Goal: Task Accomplishment & Management: Complete application form

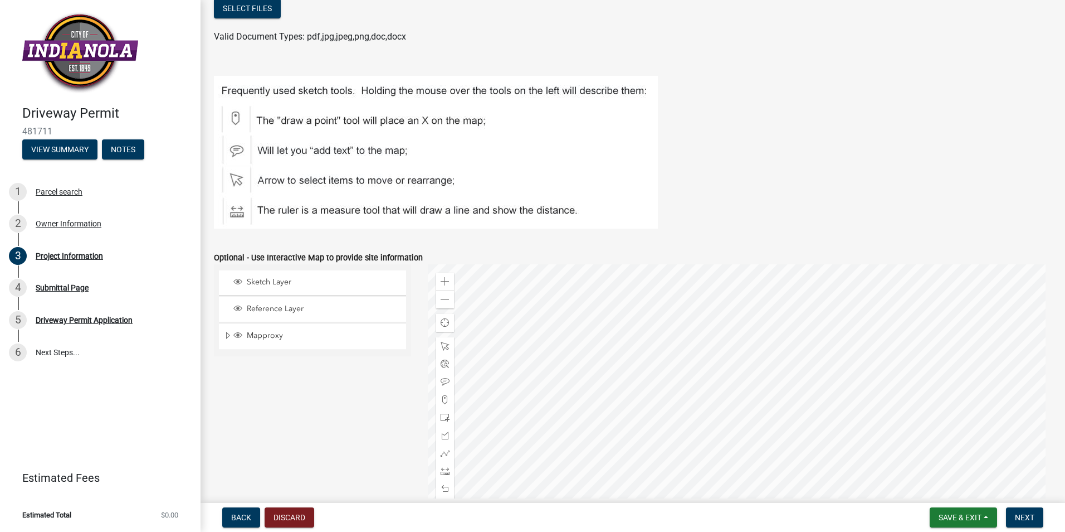
scroll to position [501, 0]
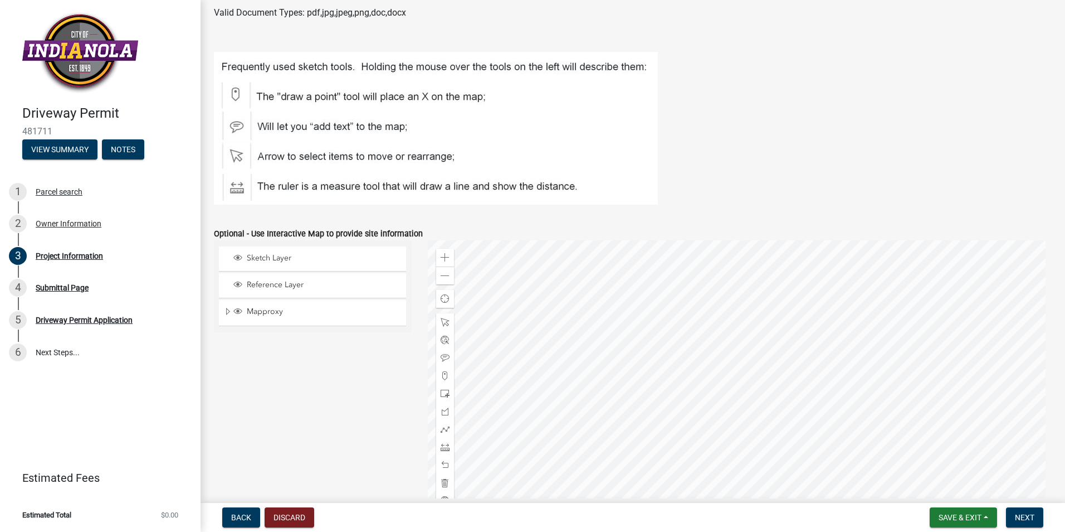
click at [704, 354] on div at bounding box center [740, 379] width 625 height 279
click at [443, 373] on span at bounding box center [445, 375] width 9 height 9
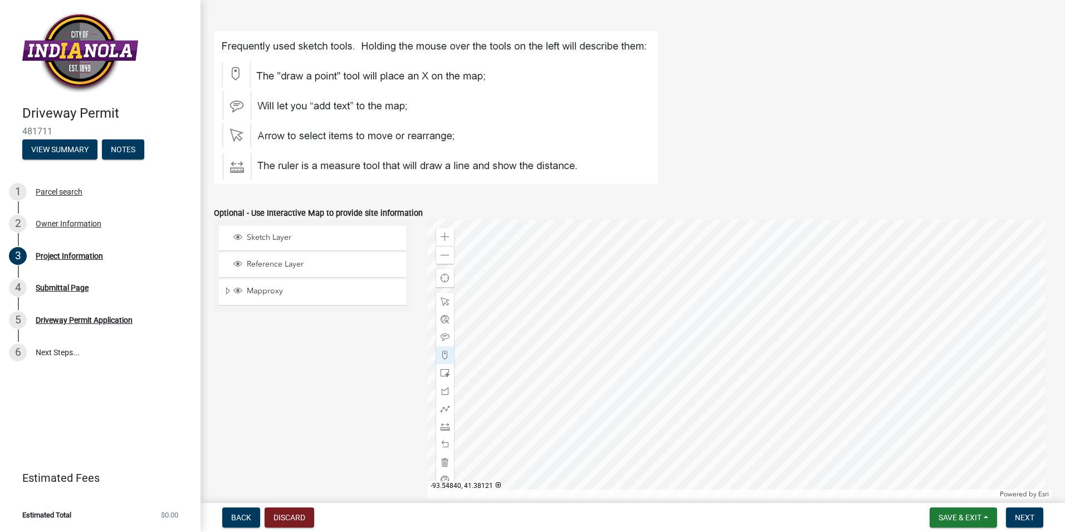
click at [699, 297] on div at bounding box center [740, 359] width 625 height 279
click at [695, 300] on div at bounding box center [740, 359] width 625 height 279
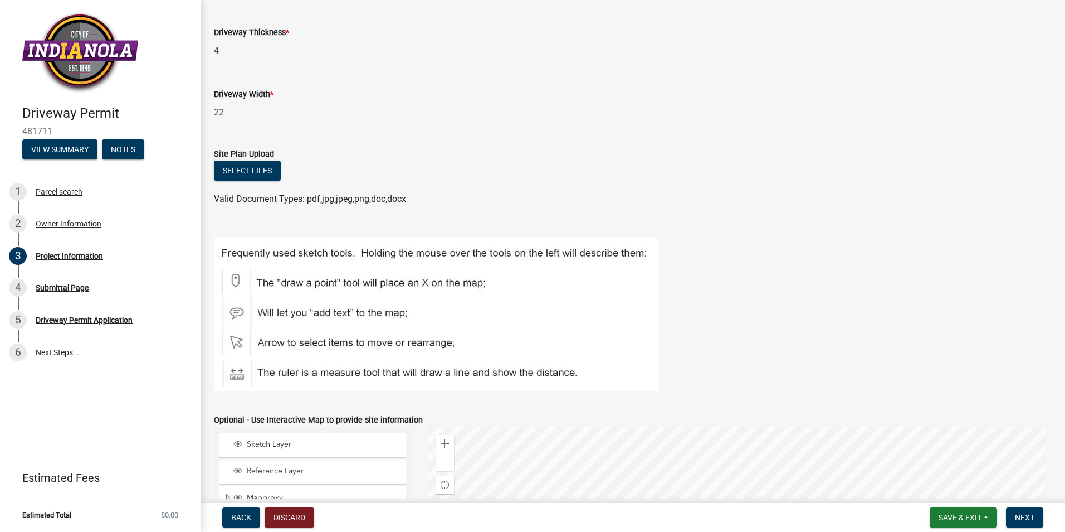
scroll to position [303, 0]
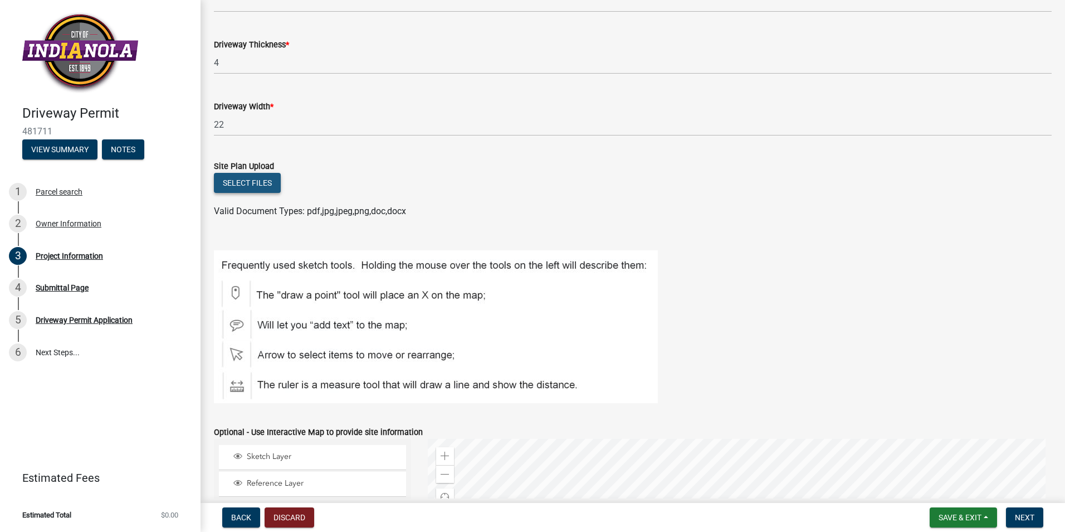
click at [262, 181] on button "Select files" at bounding box center [247, 183] width 67 height 20
click at [238, 183] on button "Select files" at bounding box center [247, 183] width 67 height 20
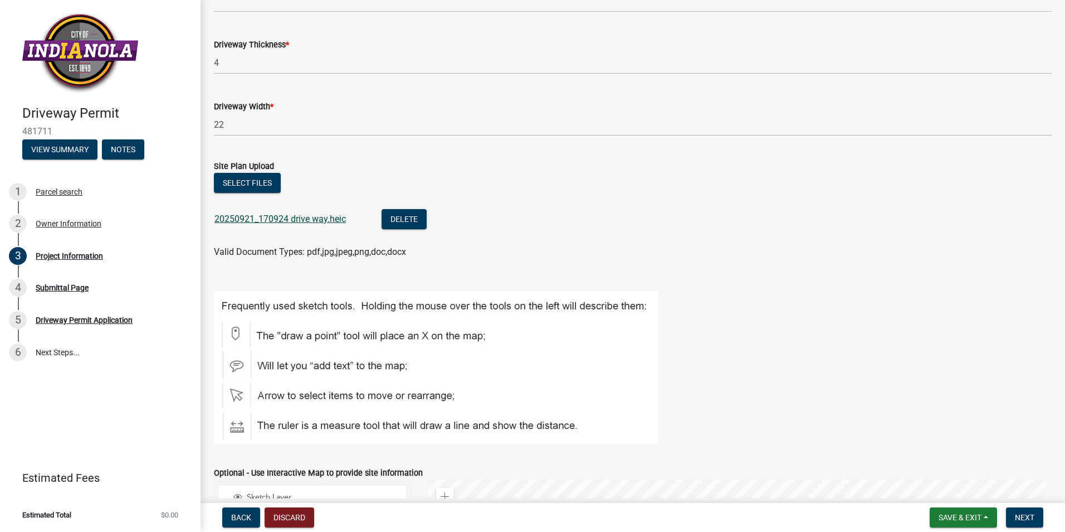
click at [248, 218] on link "20250921_170924 drive way.heic" at bounding box center [280, 218] width 131 height 11
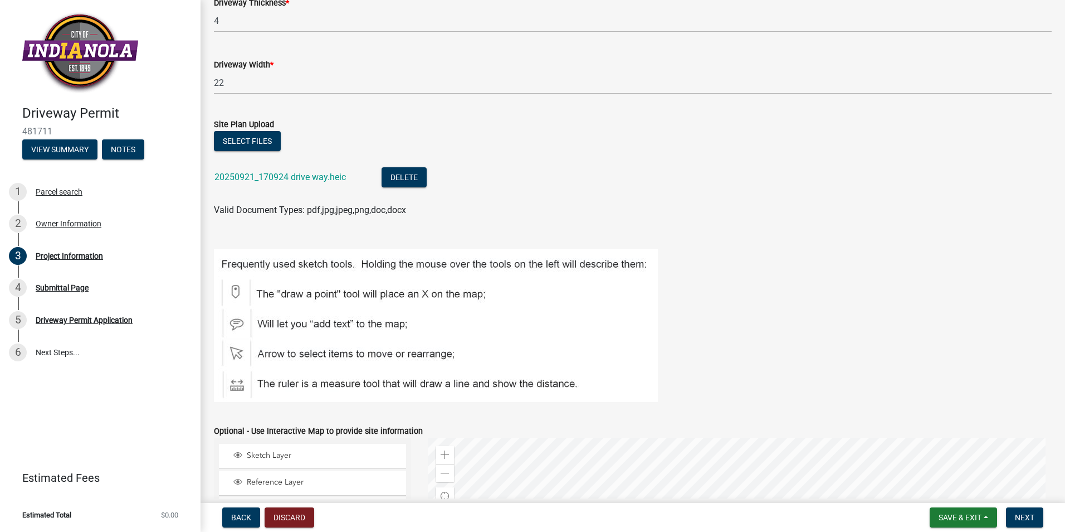
scroll to position [399, 0]
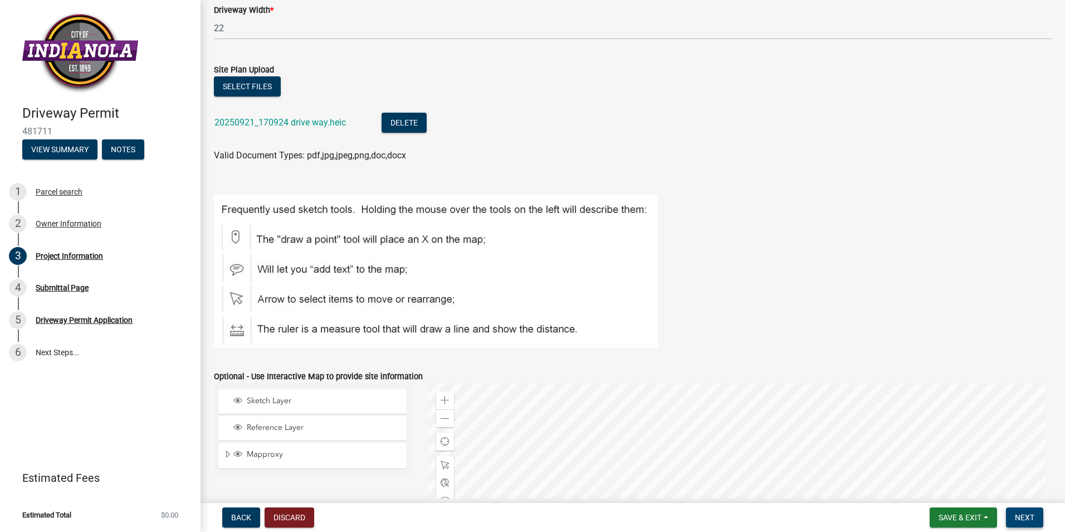
click at [1022, 518] on span "Next" at bounding box center [1025, 517] width 20 height 9
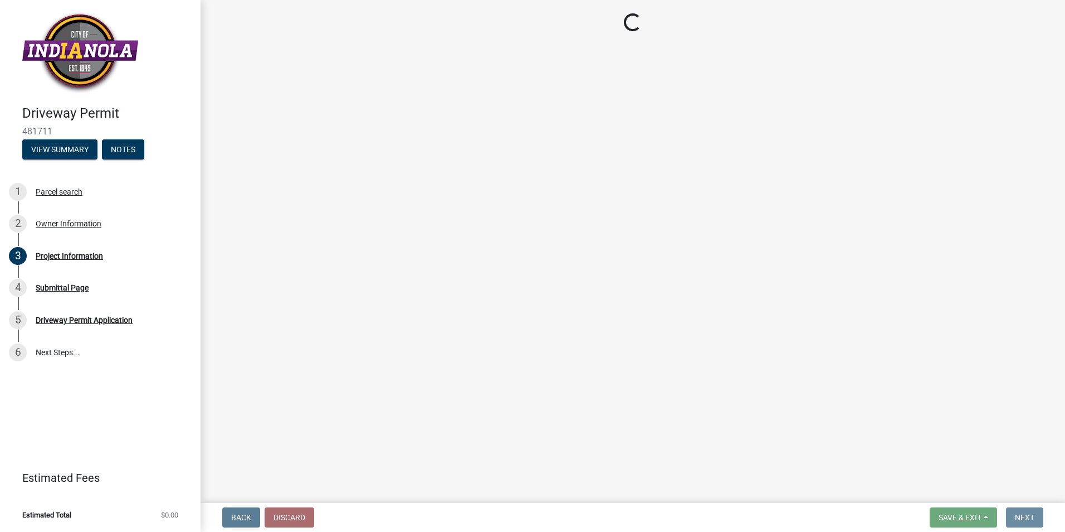
scroll to position [0, 0]
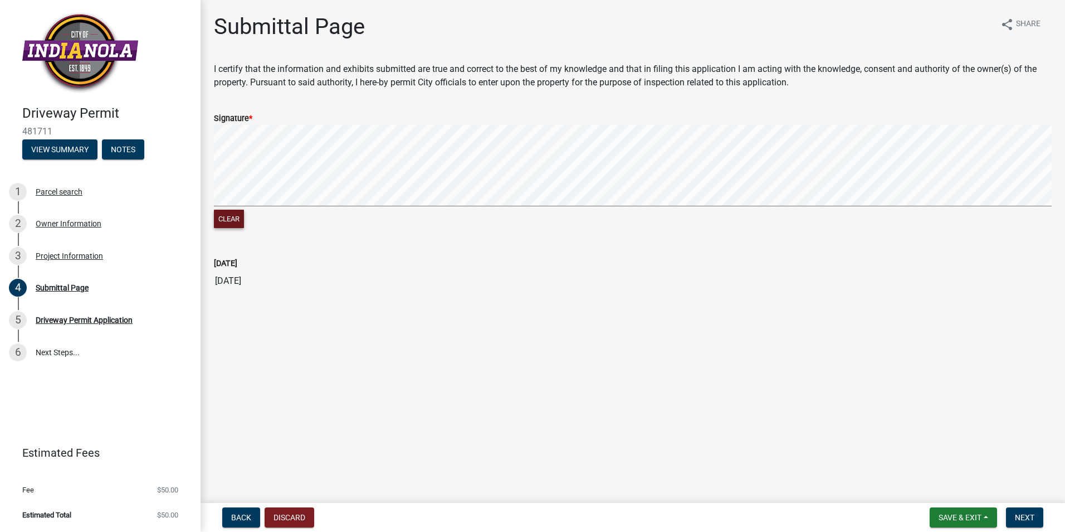
click at [223, 223] on button "Clear" at bounding box center [229, 218] width 30 height 18
click at [366, 208] on signature-pad at bounding box center [633, 167] width 838 height 85
click at [1032, 518] on span "Next" at bounding box center [1025, 517] width 20 height 9
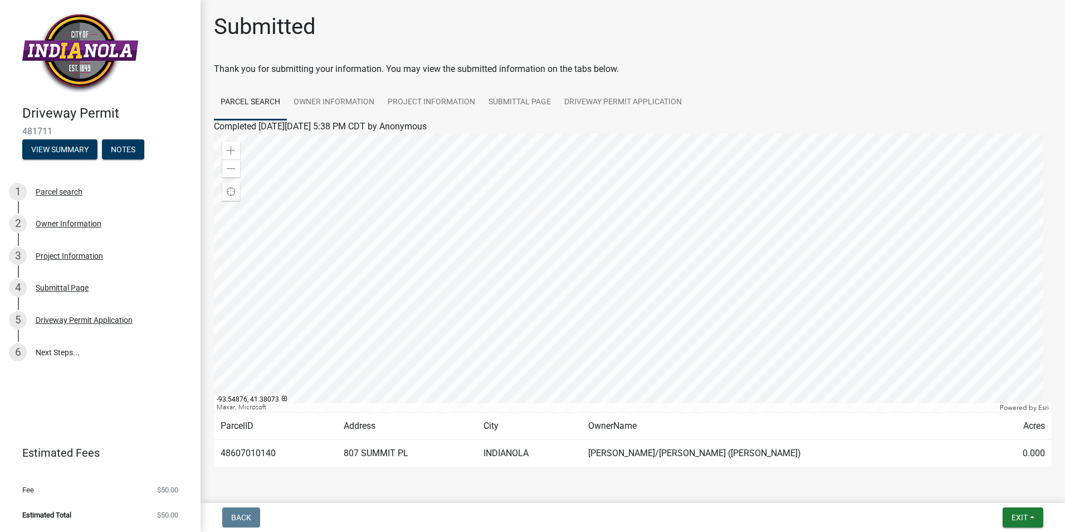
scroll to position [34, 0]
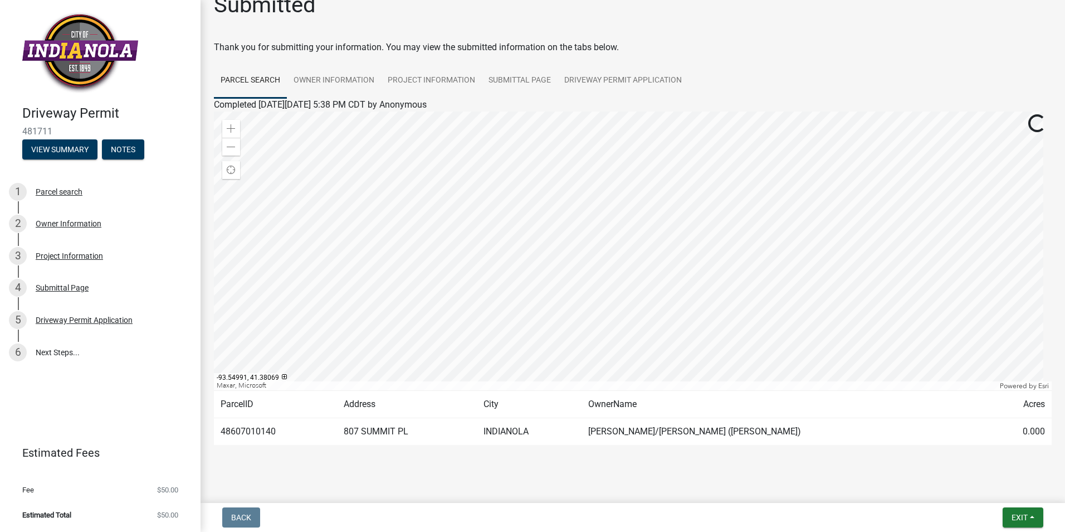
scroll to position [34, 0]
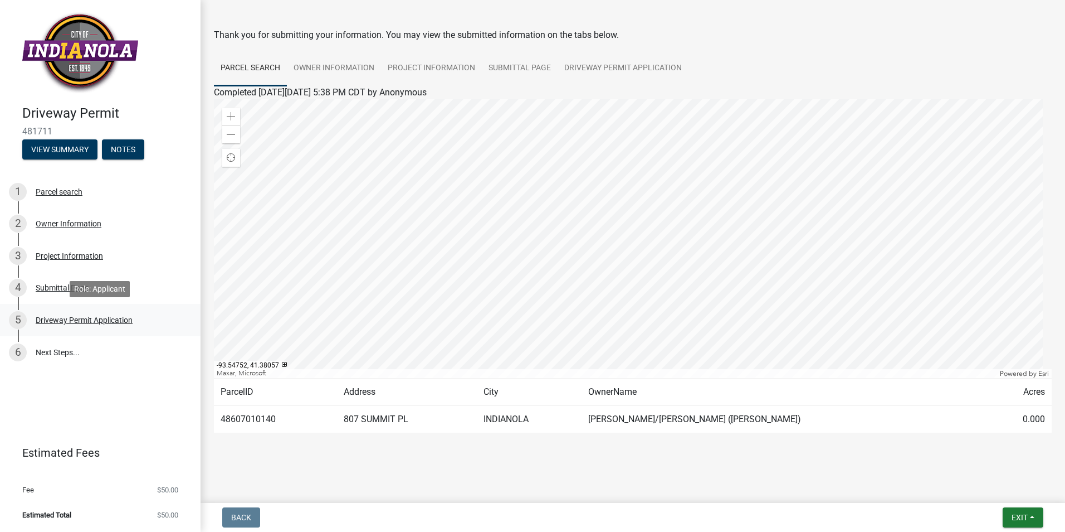
click at [80, 318] on div "Driveway Permit Application" at bounding box center [84, 320] width 97 height 8
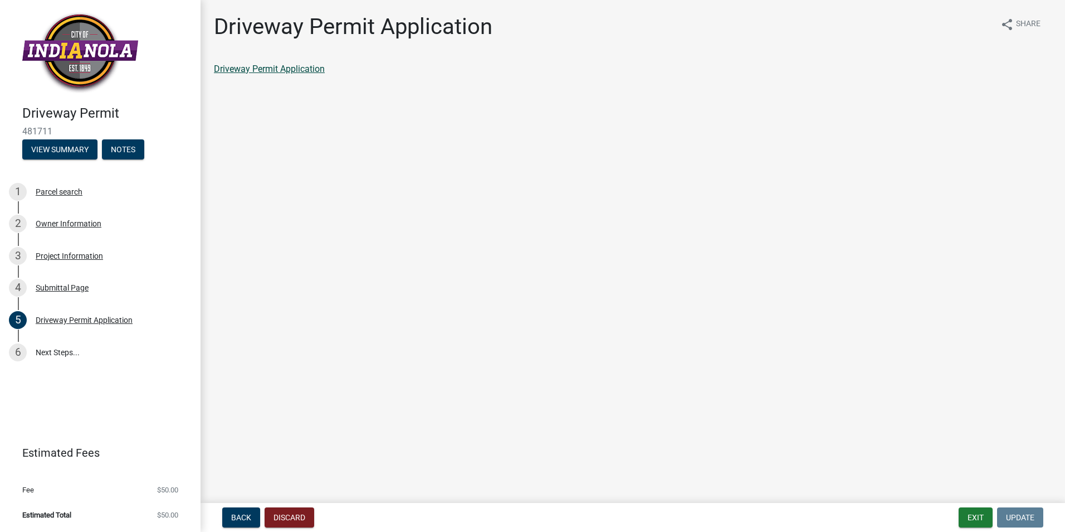
click at [282, 71] on link "Driveway Permit Application" at bounding box center [269, 69] width 111 height 11
